Goal: Task Accomplishment & Management: Use online tool/utility

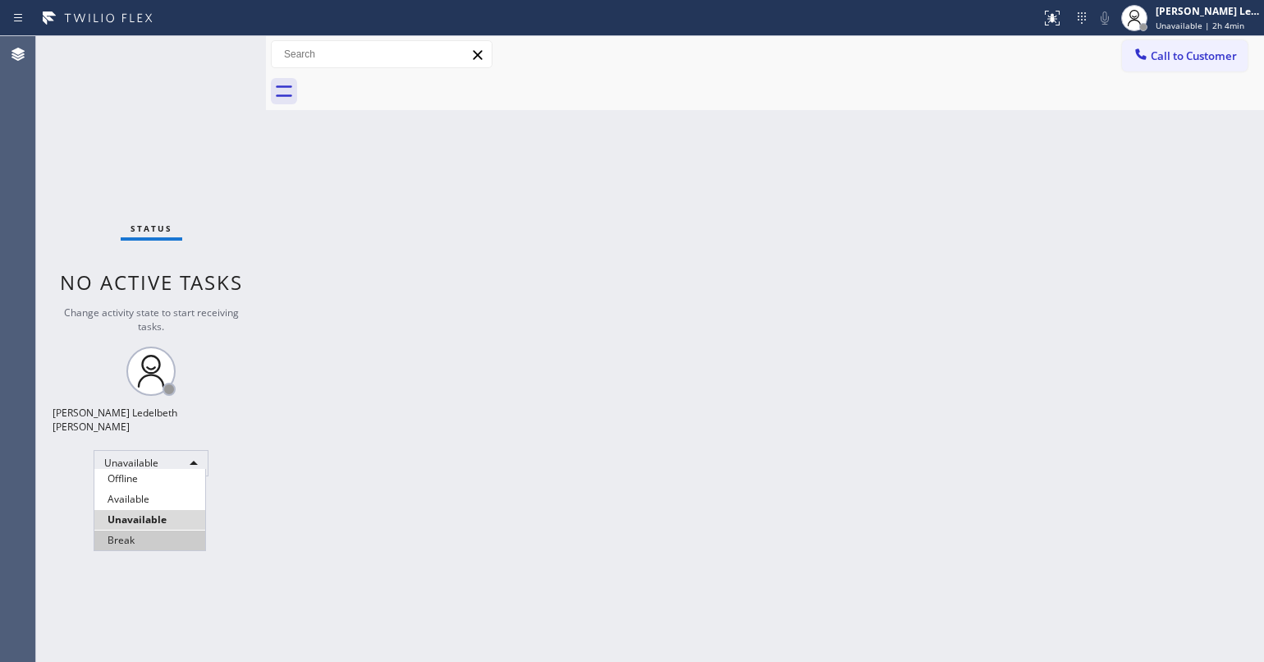
click at [198, 543] on li "Break" at bounding box center [149, 540] width 111 height 20
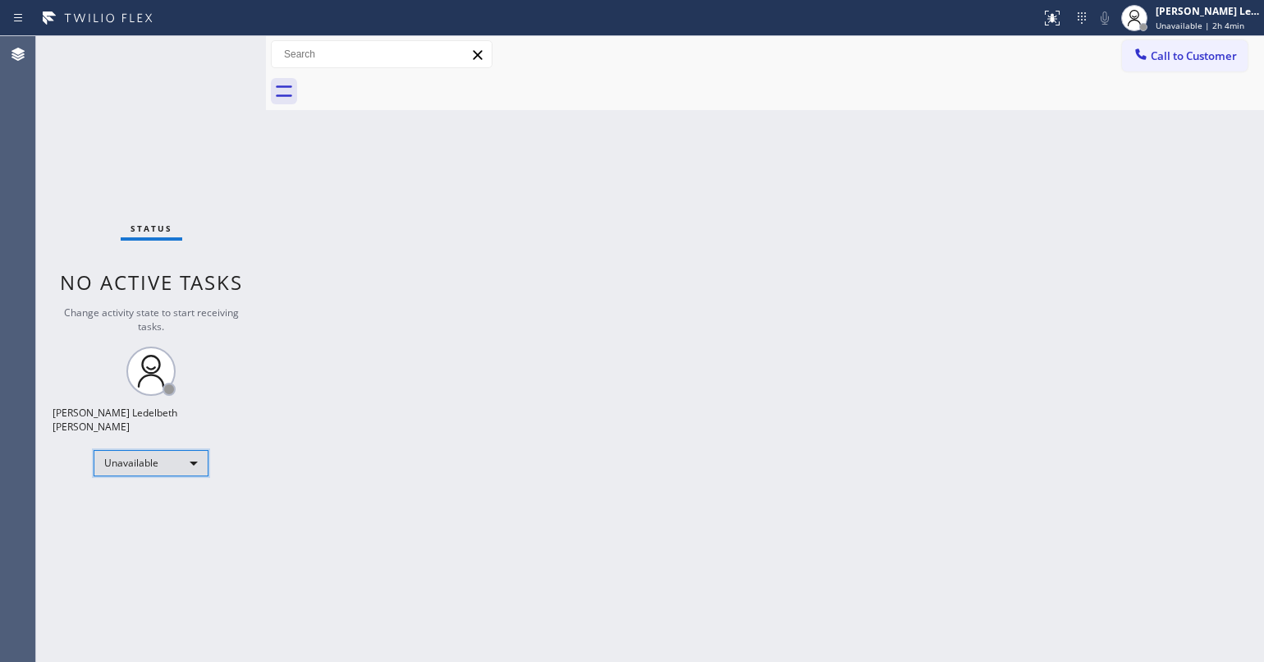
click at [176, 457] on div "Unavailable" at bounding box center [151, 463] width 115 height 26
click at [190, 452] on div "Unavailable" at bounding box center [151, 463] width 115 height 26
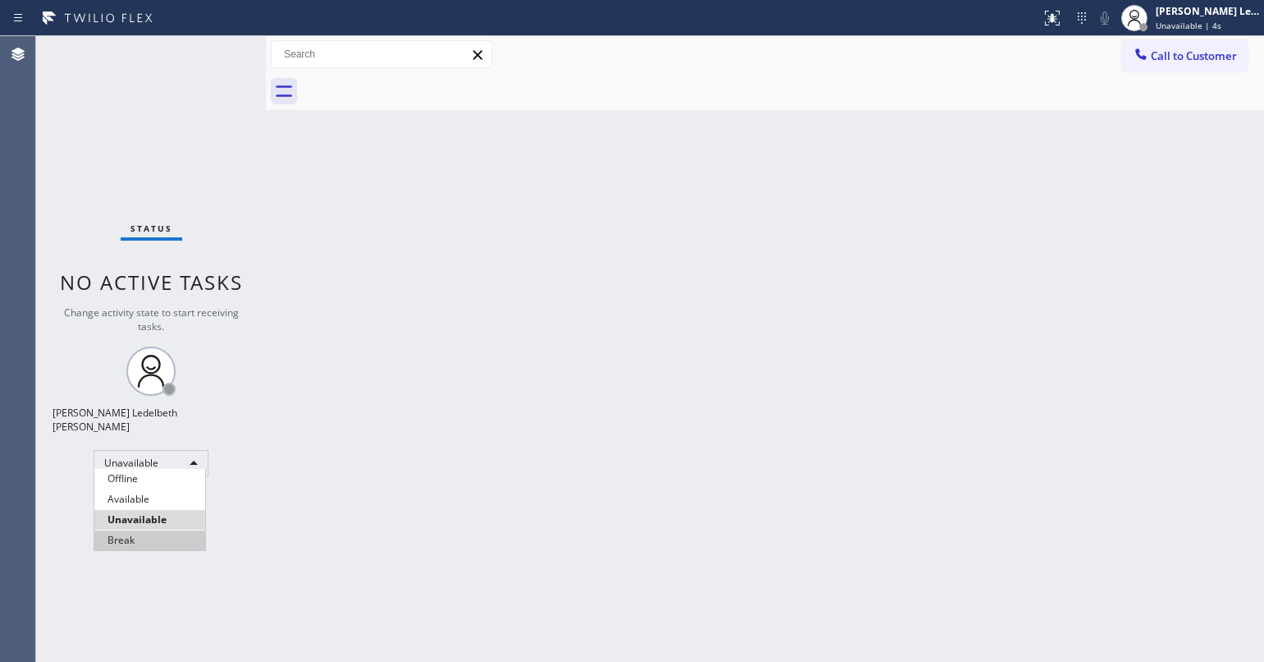
click at [140, 530] on li "Break" at bounding box center [149, 540] width 111 height 20
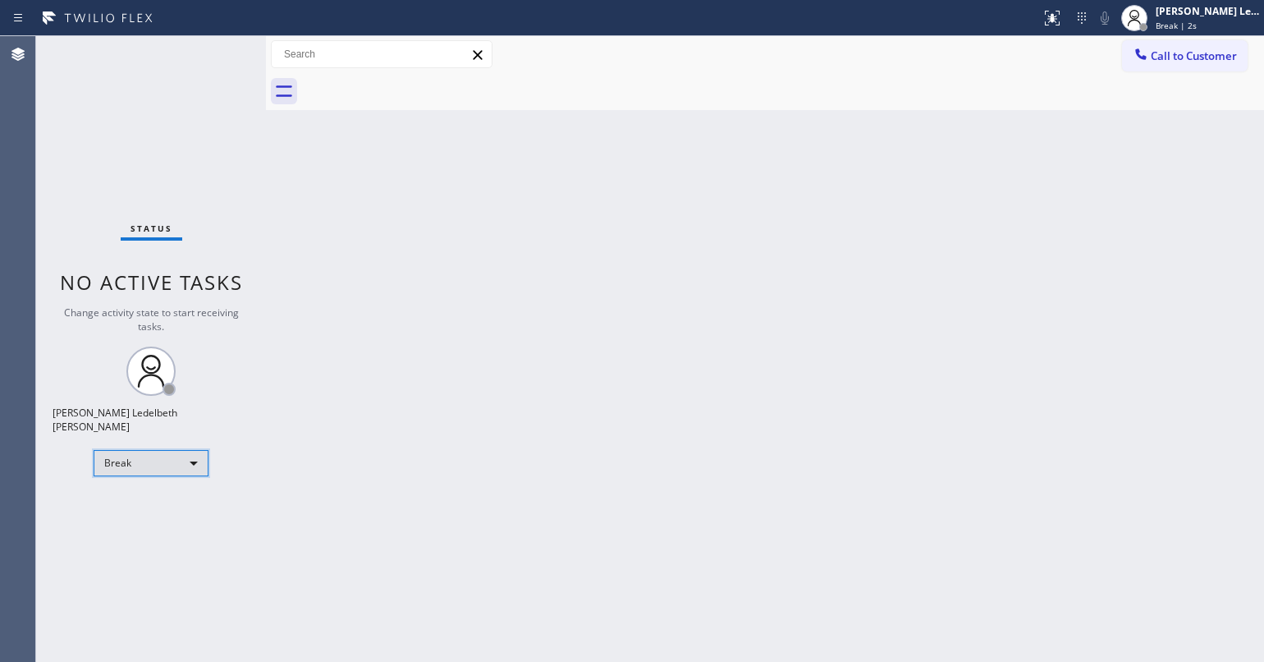
click at [174, 460] on div "Break" at bounding box center [151, 463] width 115 height 26
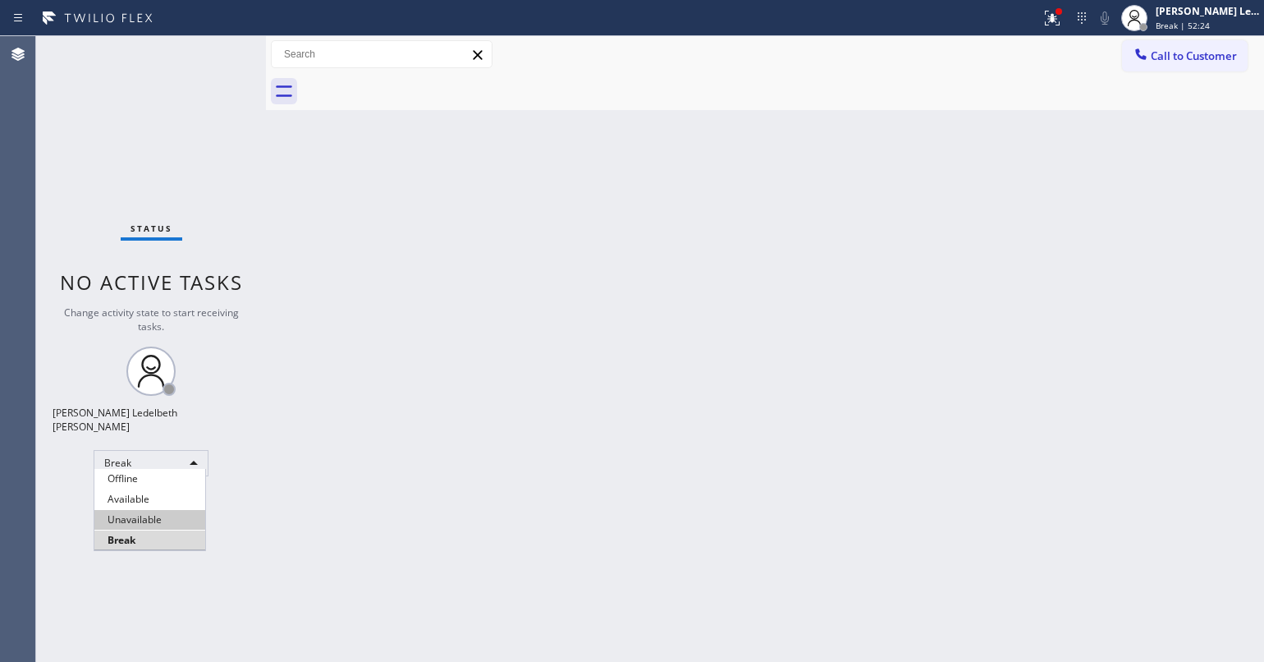
click at [152, 521] on li "Unavailable" at bounding box center [149, 520] width 111 height 20
